Goal: Find specific page/section: Find specific page/section

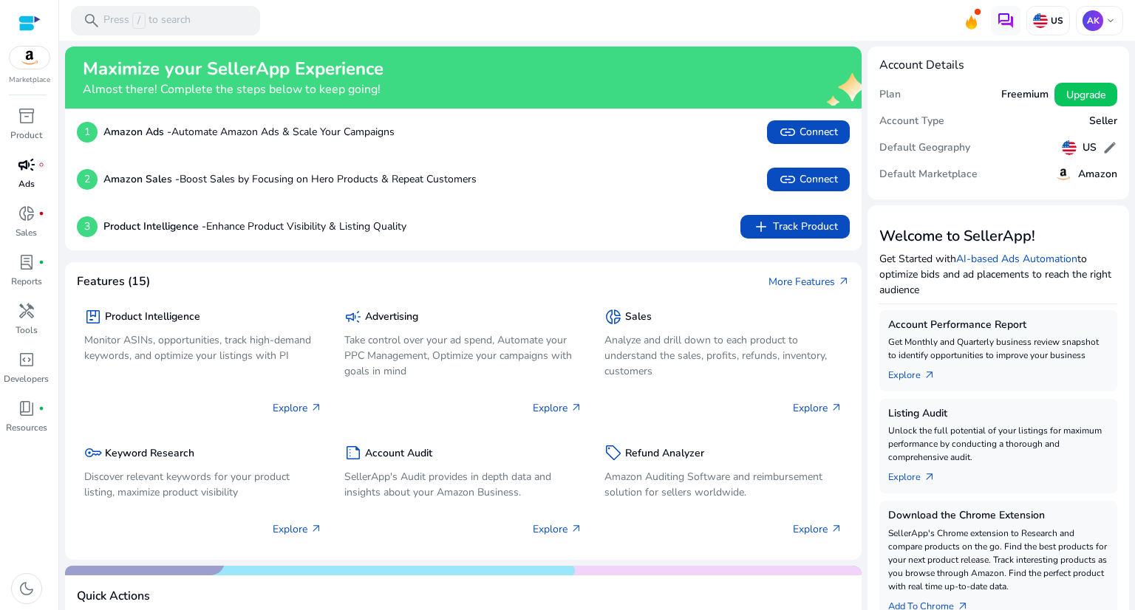
click at [30, 180] on p "Ads" at bounding box center [26, 183] width 16 height 13
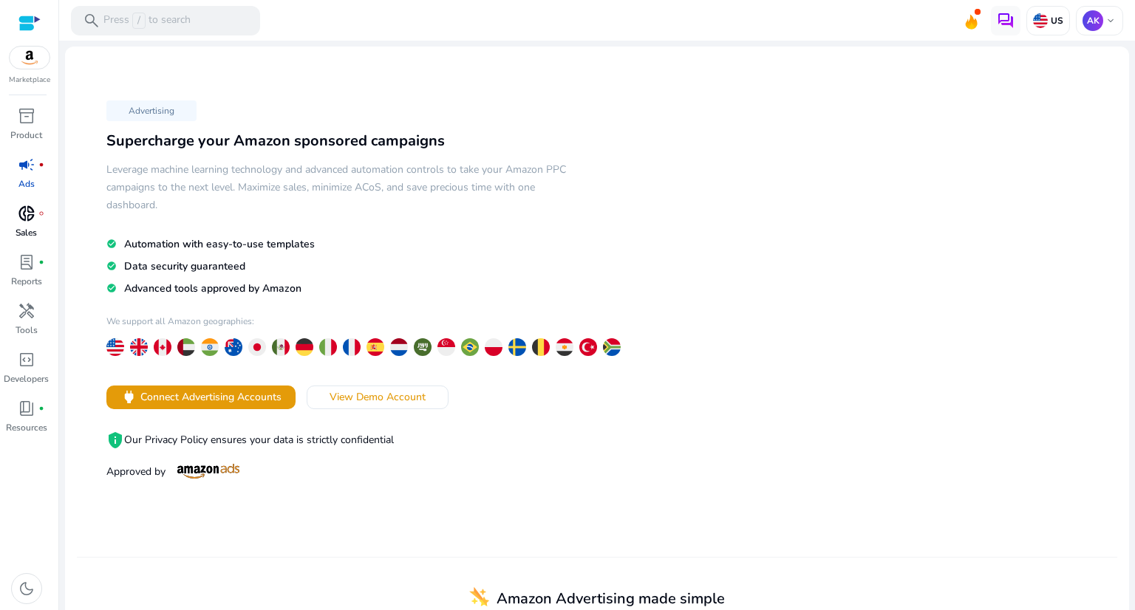
click at [26, 219] on span "donut_small" at bounding box center [27, 214] width 18 height 18
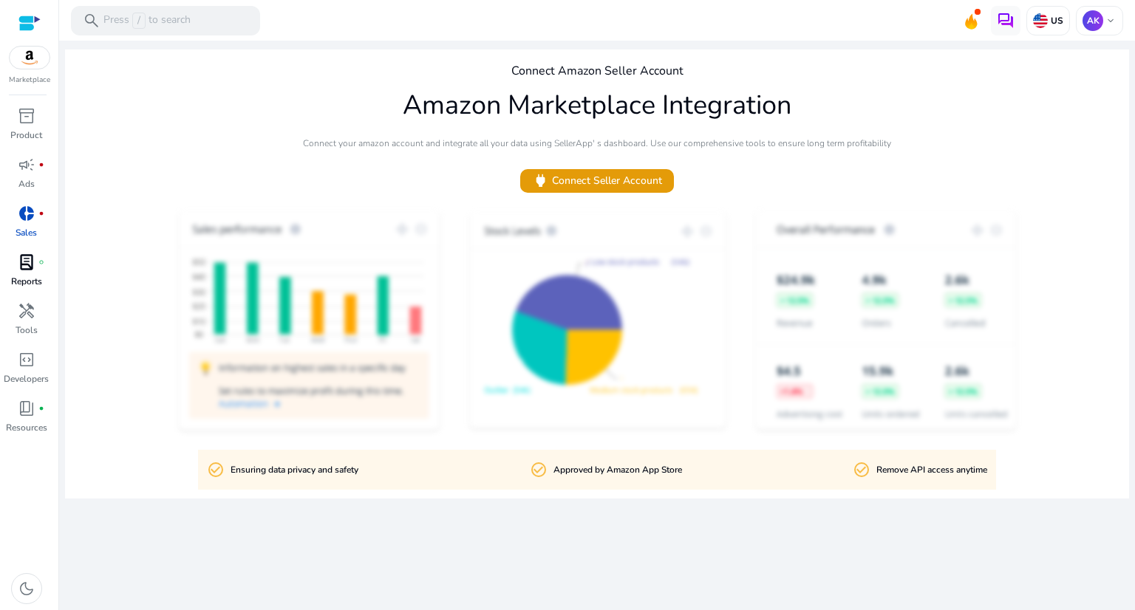
click at [32, 277] on p "Reports" at bounding box center [26, 281] width 31 height 13
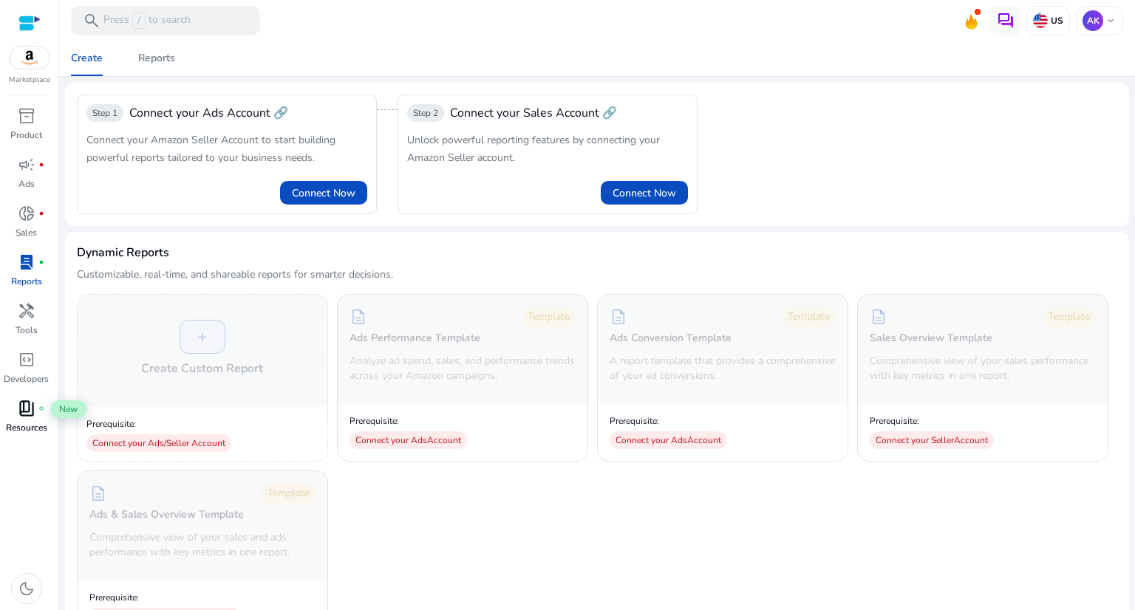
click at [36, 416] on div "book_4 fiber_manual_record" at bounding box center [26, 409] width 41 height 24
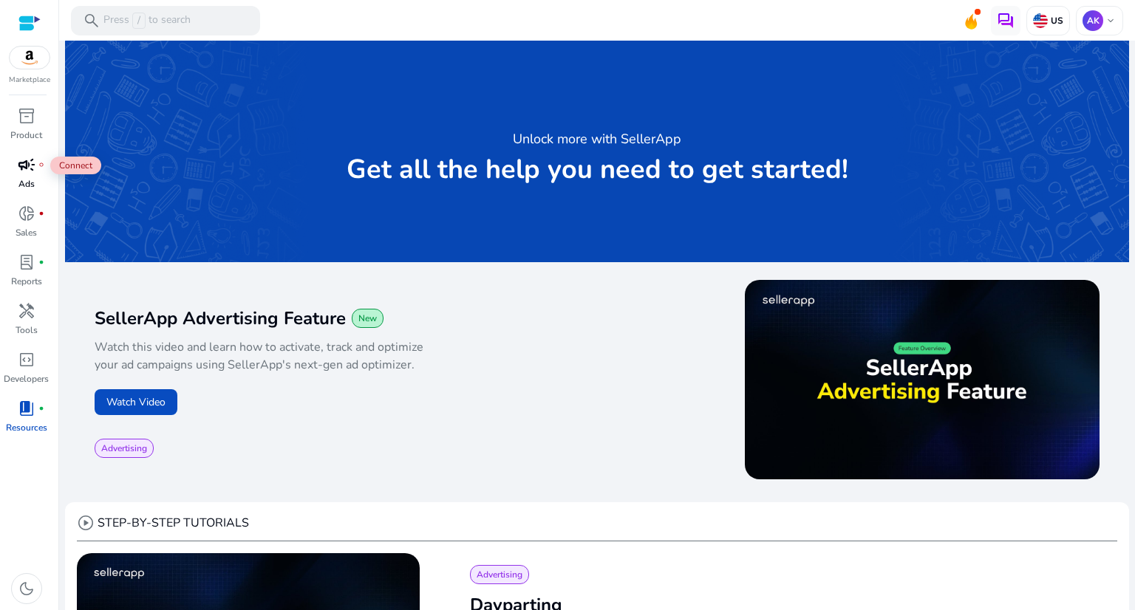
click at [23, 174] on span "campaign" at bounding box center [27, 165] width 18 height 18
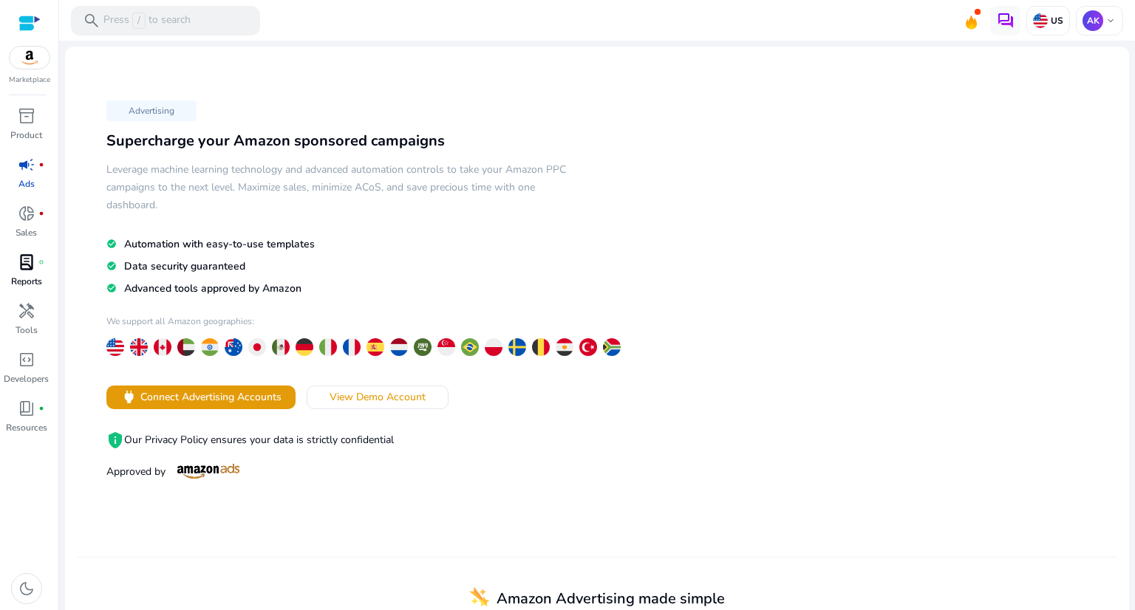
click at [28, 290] on link "lab_profile fiber_manual_record Reports" at bounding box center [26, 274] width 52 height 49
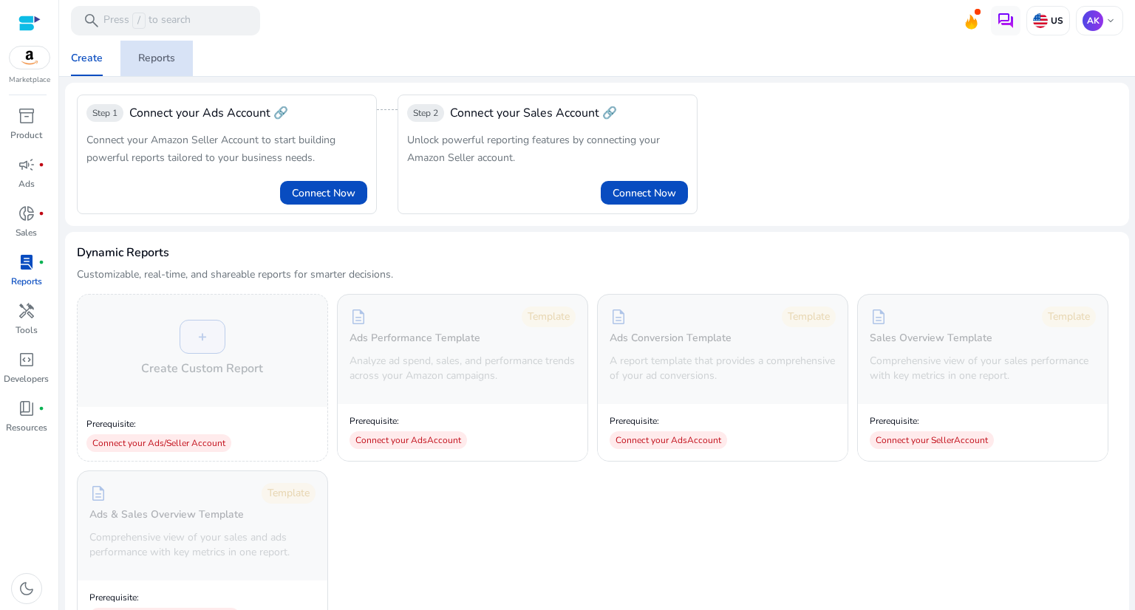
click at [168, 68] on span "Reports" at bounding box center [156, 58] width 37 height 35
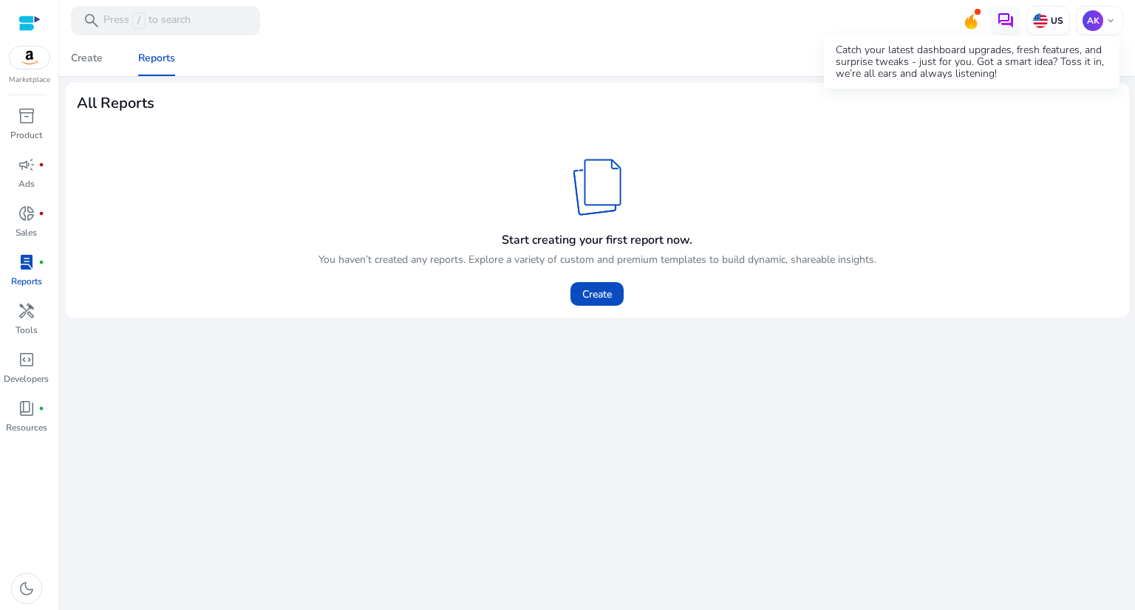
click at [974, 35] on div "Catch your latest dashboard upgrades, fresh features, and surprise tweaks - jus…" at bounding box center [972, 61] width 296 height 53
click at [969, 19] on icon at bounding box center [971, 19] width 22 height 21
